Goal: Task Accomplishment & Management: Manage account settings

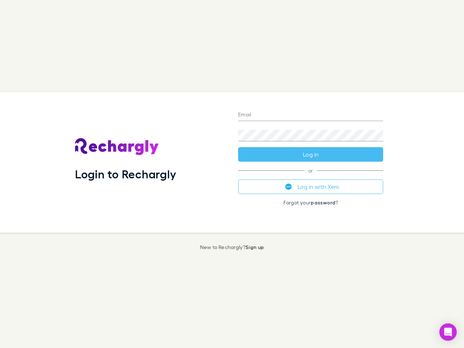
click at [232, 174] on div "Login to Rechargly" at bounding box center [150, 162] width 163 height 141
click at [311, 115] on input "Email" at bounding box center [310, 115] width 145 height 12
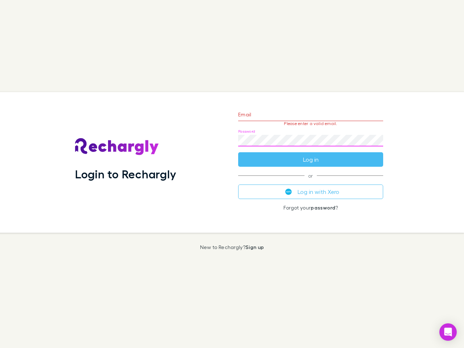
click at [311, 154] on form "Email Please enter a valid email. Password Log in" at bounding box center [310, 135] width 145 height 63
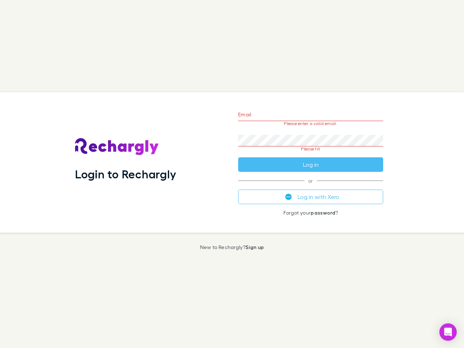
click at [311, 187] on div "Email Please enter a valid email. Password Please fill Log in or Log in with Xe…" at bounding box center [310, 162] width 157 height 141
click at [448, 332] on icon "Open Intercom Messenger" at bounding box center [448, 332] width 8 height 9
